Goal: Understand process/instructions: Learn about a topic

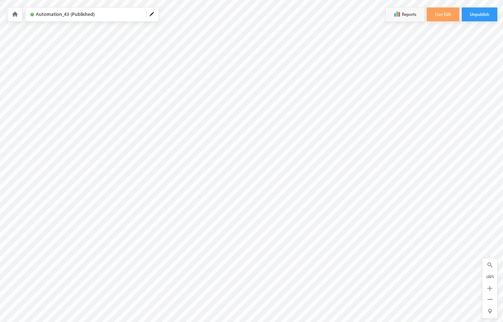
click at [489, 288] on icon at bounding box center [489, 288] width 5 height 5
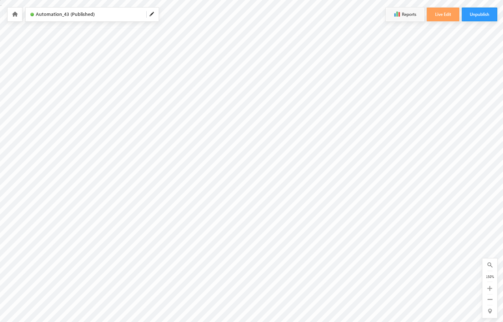
click at [489, 288] on icon at bounding box center [489, 288] width 5 height 5
